Goal: Navigation & Orientation: Understand site structure

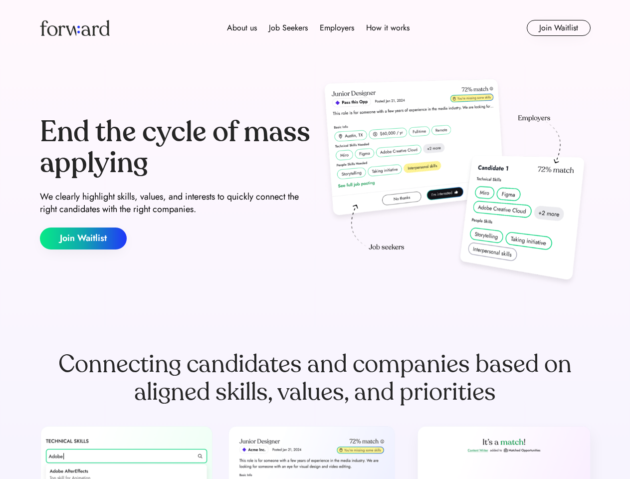
click at [315, 239] on div "End the cycle of mass applying We clearly highlight skills, values, and interes…" at bounding box center [315, 183] width 550 height 214
click at [315, 28] on div "About us Job Seekers Employers How it works" at bounding box center [318, 28] width 393 height 12
click at [75, 28] on img at bounding box center [75, 28] width 70 height 16
click at [318, 28] on div "About us Job Seekers Employers How it works" at bounding box center [318, 28] width 393 height 12
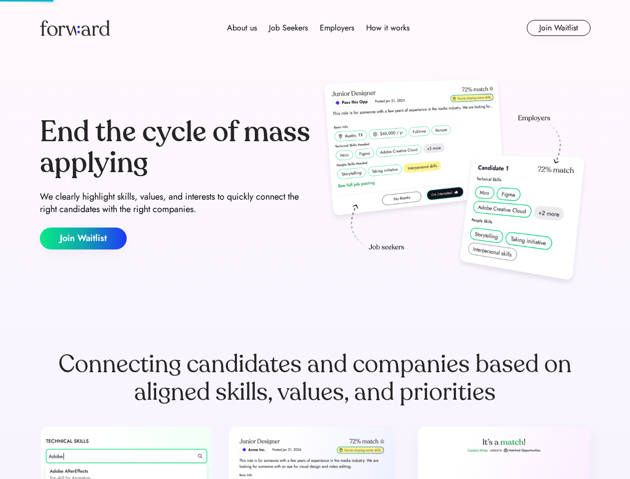
click at [242, 28] on div "About us" at bounding box center [242, 28] width 30 height 12
click at [288, 28] on div "Job Seekers" at bounding box center [288, 28] width 39 height 12
click at [336, 28] on div "Employers" at bounding box center [337, 28] width 34 height 12
click at [387, 28] on div "How it works" at bounding box center [387, 28] width 43 height 12
click at [558, 28] on button "Join Waitlist" at bounding box center [558, 28] width 64 height 16
